Goal: Find specific fact: Find specific fact

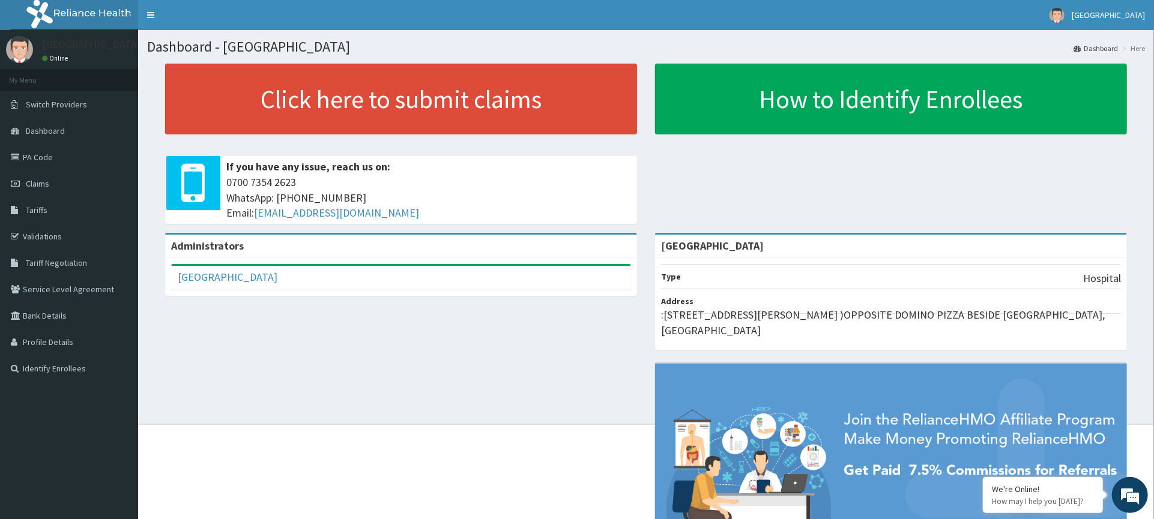
click at [54, 207] on link "Tariffs" at bounding box center [69, 210] width 138 height 26
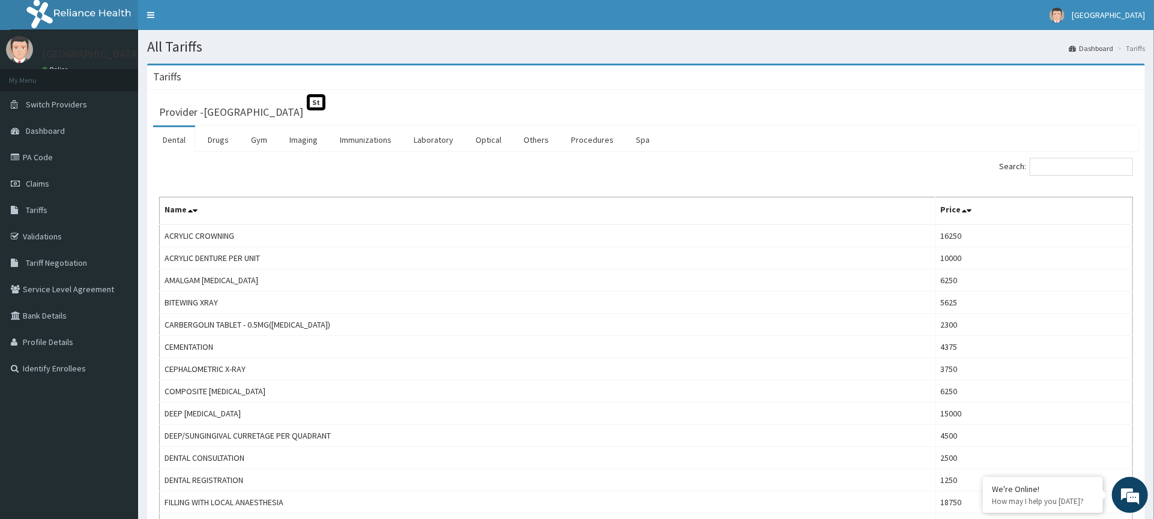
click at [213, 146] on link "Drugs" at bounding box center [218, 139] width 40 height 25
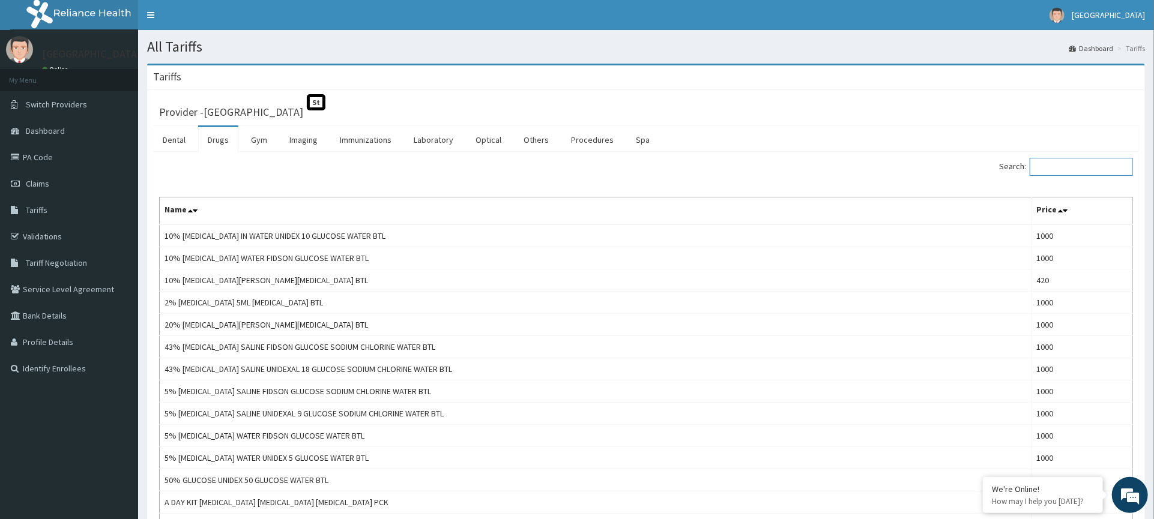
click at [1055, 165] on input "Search:" at bounding box center [1081, 167] width 103 height 18
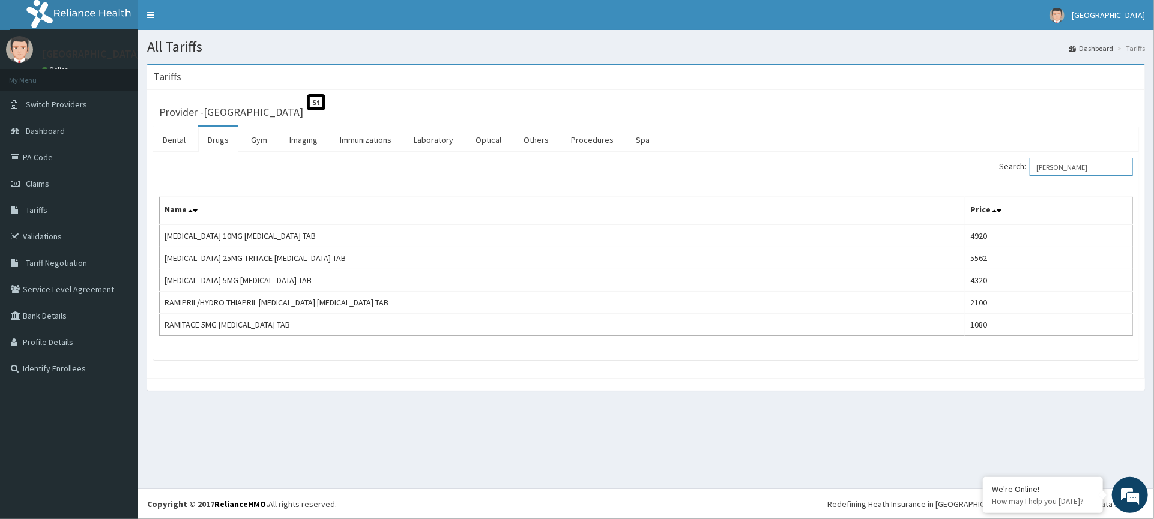
click at [1086, 166] on input "Ramip" at bounding box center [1081, 167] width 103 height 18
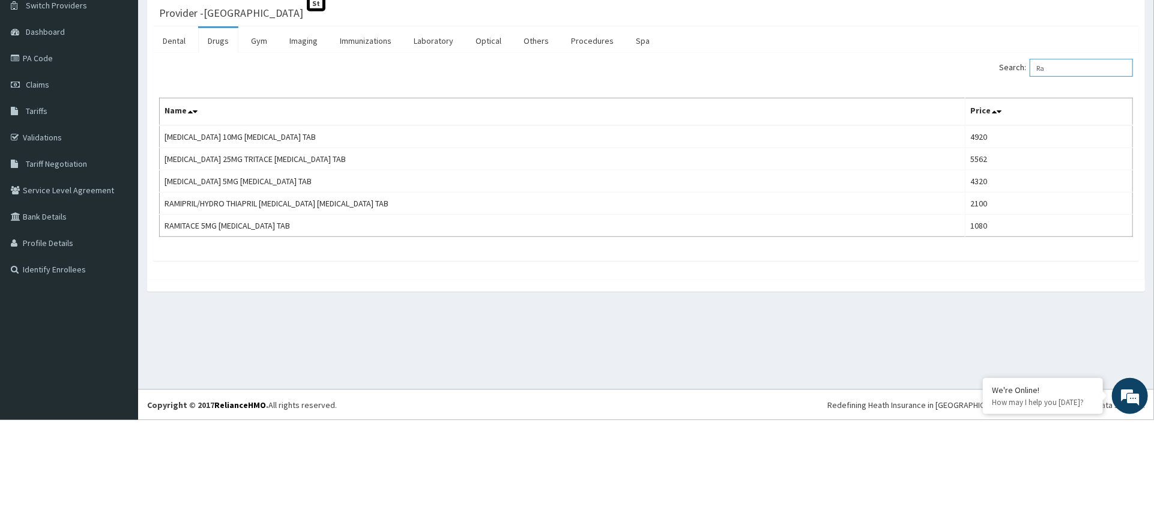
type input "R"
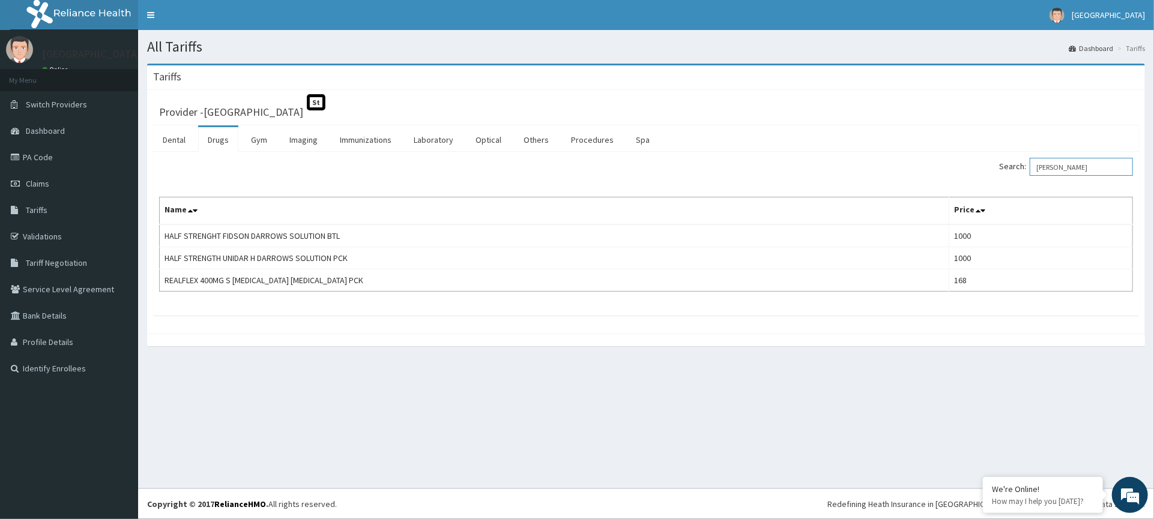
click at [1072, 159] on input "Alf" at bounding box center [1081, 167] width 103 height 18
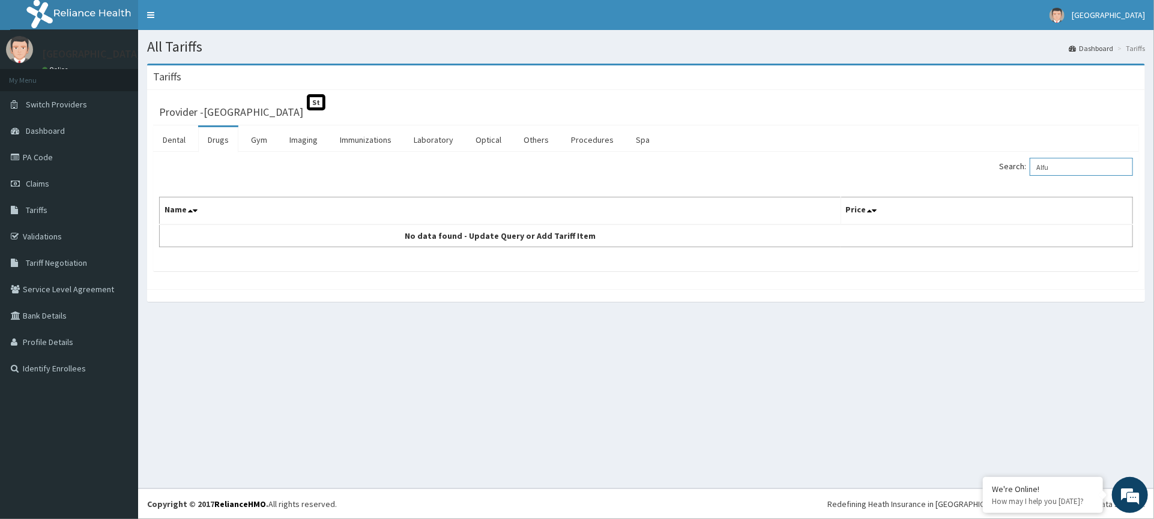
click at [1079, 166] on input "Alfu" at bounding box center [1081, 167] width 103 height 18
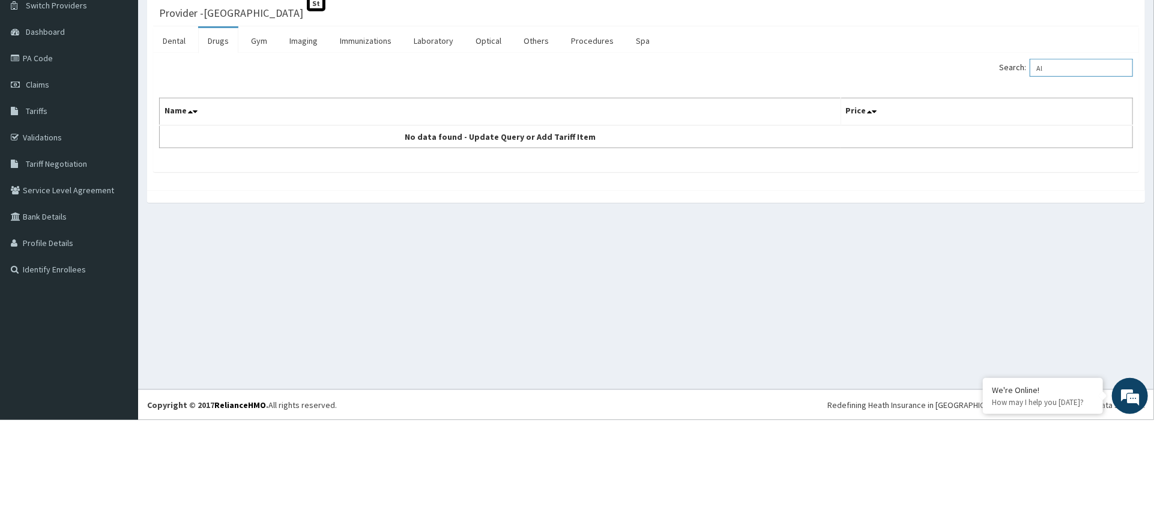
type input "A"
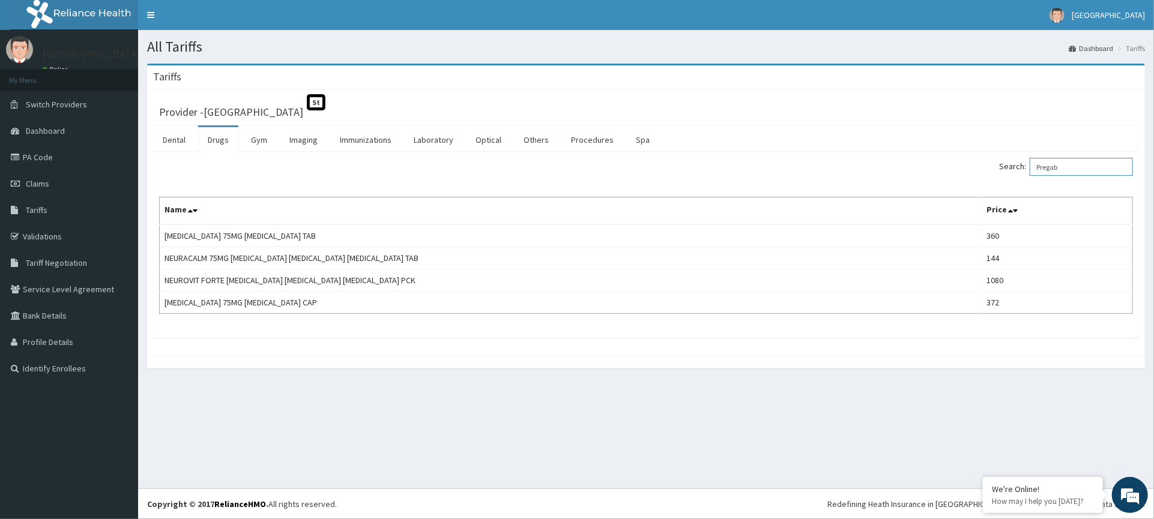
click at [1088, 169] on input "Pregab" at bounding box center [1081, 167] width 103 height 18
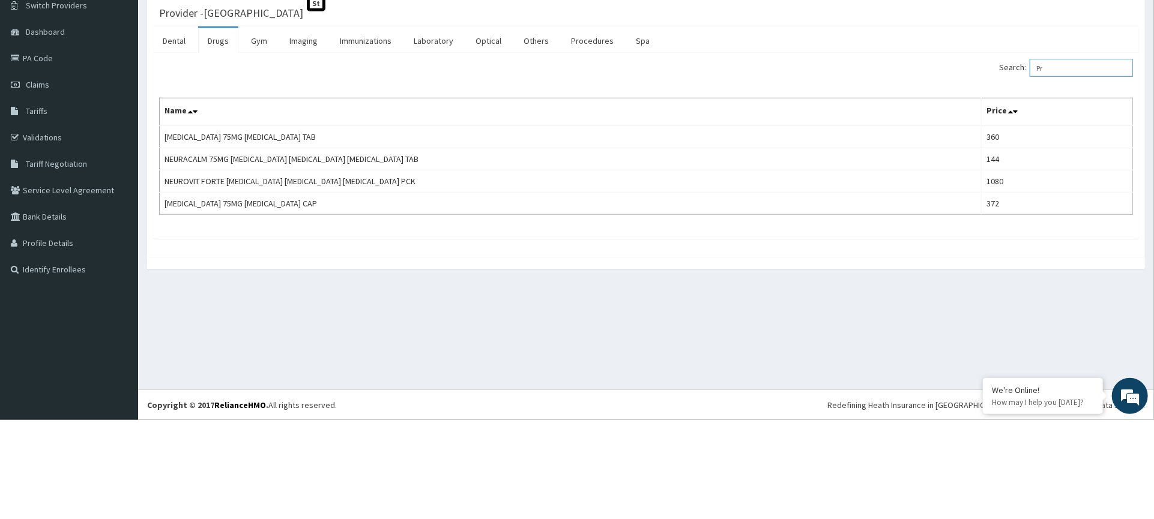
type input "P"
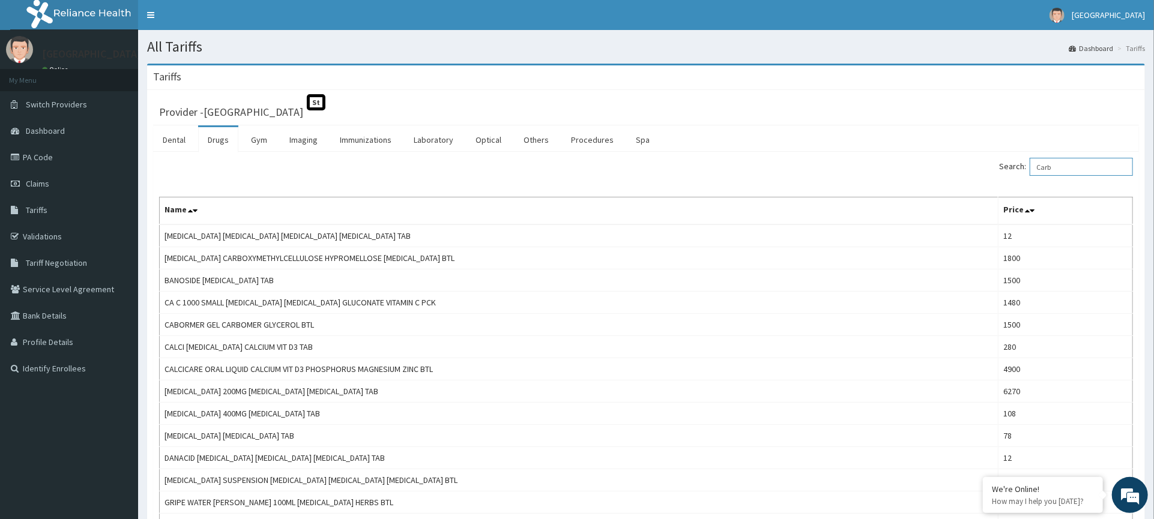
click at [1084, 170] on input "Carb" at bounding box center [1081, 167] width 103 height 18
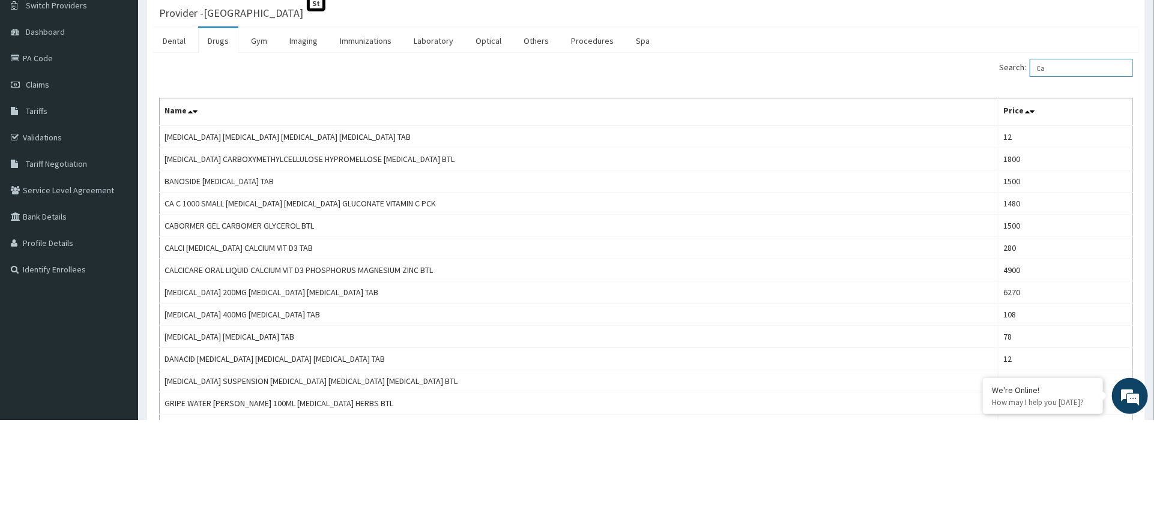
type input "C"
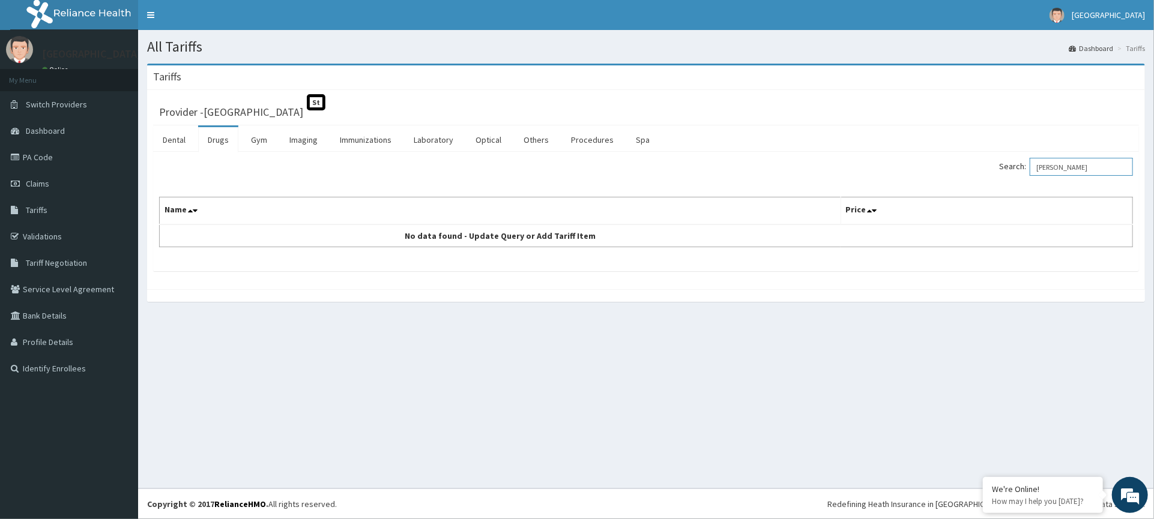
type input "Golin"
